Goal: Information Seeking & Learning: Learn about a topic

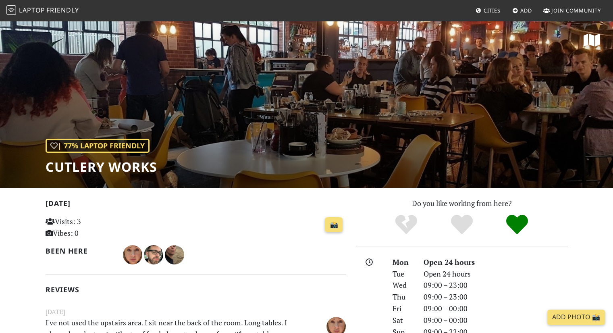
click at [60, 11] on span "Friendly" at bounding box center [62, 10] width 32 height 9
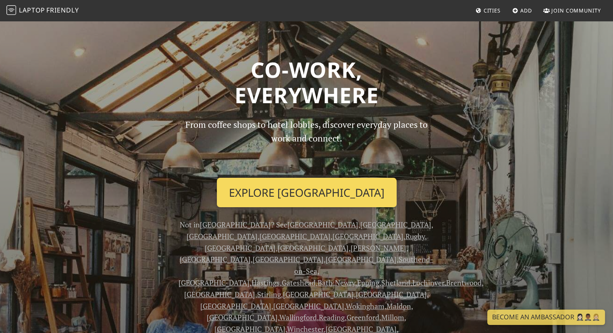
click at [331, 185] on link "Explore Sheffield" at bounding box center [307, 193] width 180 height 30
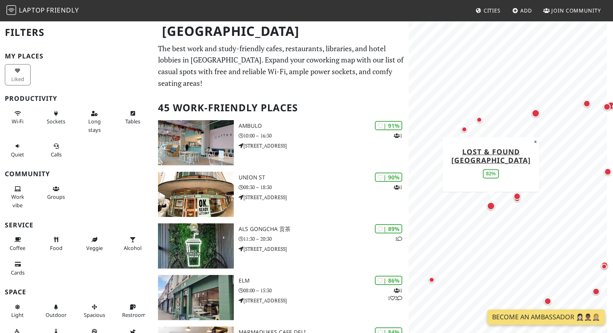
click at [491, 202] on div "Map marker" at bounding box center [491, 206] width 8 height 8
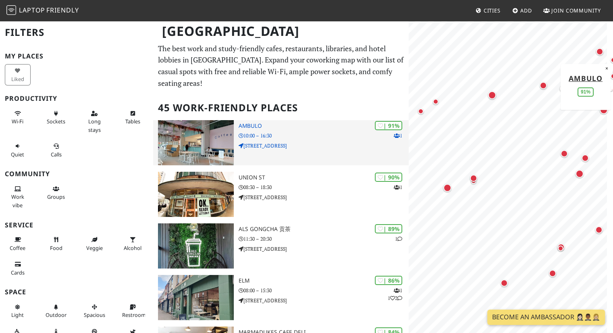
click at [290, 129] on h3 "Ambulo" at bounding box center [324, 126] width 171 height 7
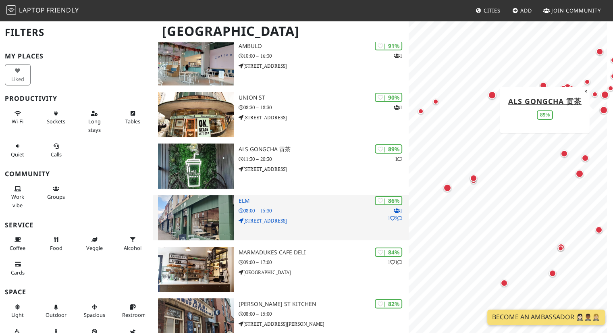
scroll to position [80, 0]
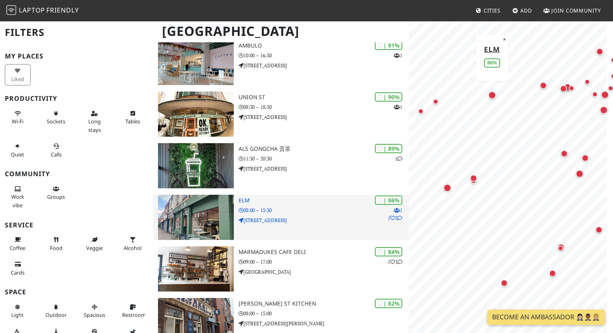
click at [310, 204] on div "| 86% 1 1 2 ELM 08:00 – 15:30 355 Glossop Road" at bounding box center [324, 217] width 171 height 45
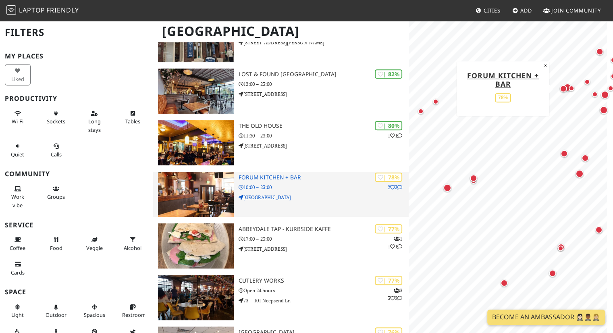
scroll to position [361, 0]
click at [305, 196] on p "Devonshire Street" at bounding box center [324, 198] width 171 height 8
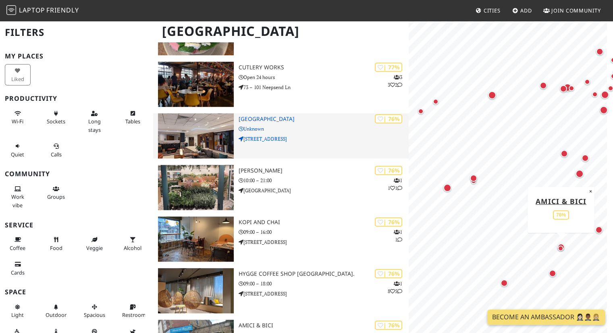
scroll to position [0, 0]
click at [323, 135] on p "50 Arundel Gate" at bounding box center [324, 139] width 171 height 8
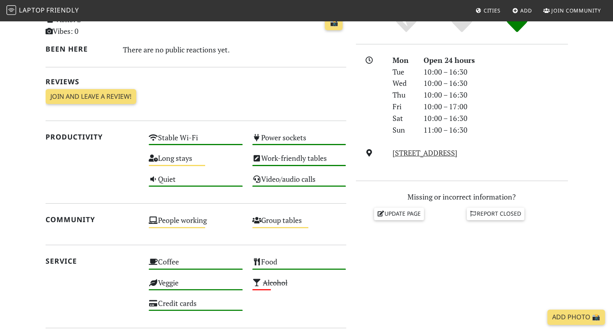
scroll to position [202, 0]
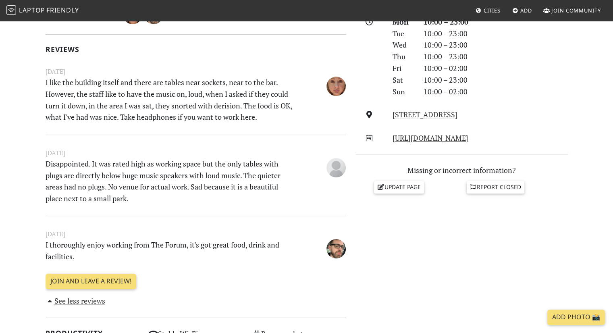
scroll to position [241, 0]
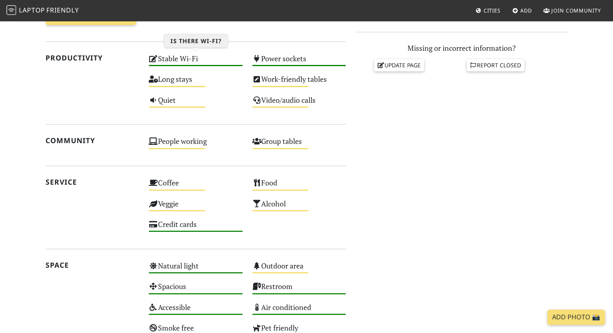
scroll to position [282, 0]
